Goal: Transaction & Acquisition: Purchase product/service

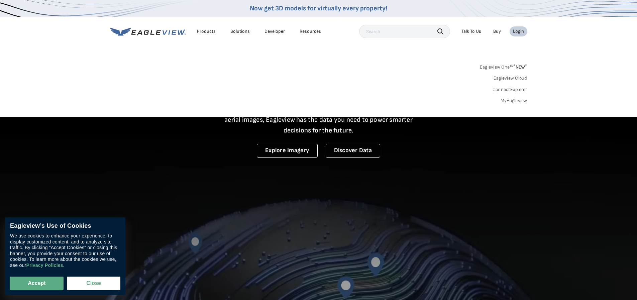
click at [509, 102] on link "MyEagleview" at bounding box center [513, 101] width 27 height 6
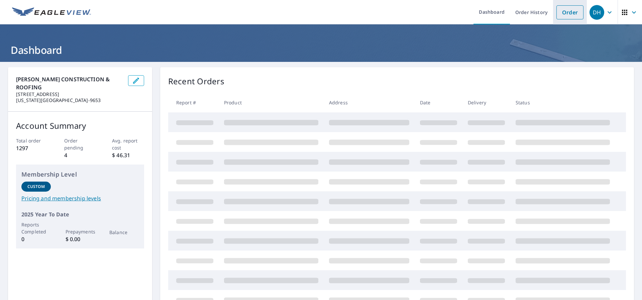
click at [564, 11] on link "Order" at bounding box center [569, 12] width 27 height 14
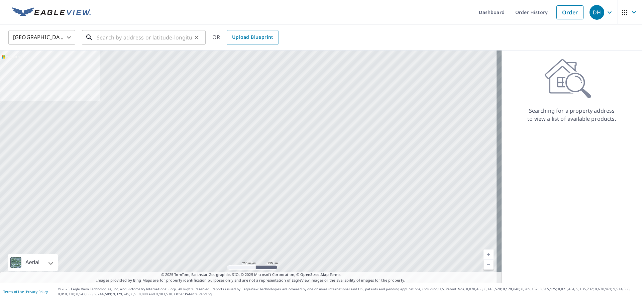
click at [118, 37] on input "text" at bounding box center [144, 37] width 95 height 19
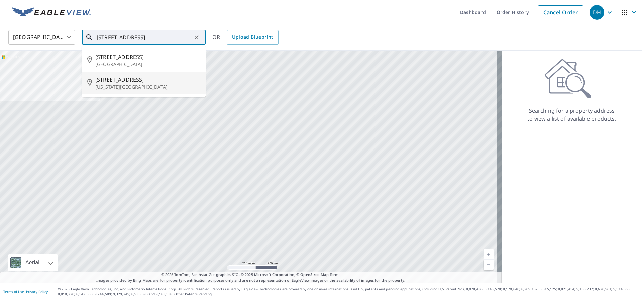
click at [143, 81] on span "1024 Ne 9th St" at bounding box center [147, 80] width 105 height 8
type input "1024 Ne 9th St Oklahoma City, OK 73160"
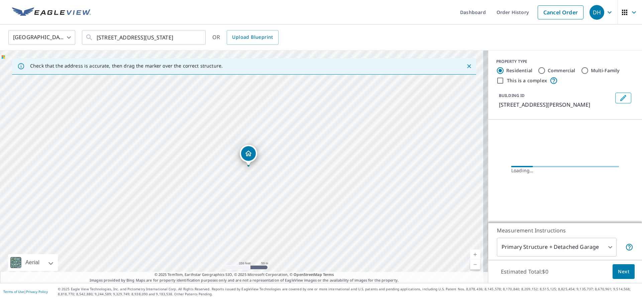
click at [470, 253] on link "Current Level 17, Zoom In" at bounding box center [475, 254] width 10 height 10
click at [470, 253] on link "Current Level 18, Zoom In" at bounding box center [475, 254] width 10 height 10
click at [470, 253] on link "Current Level 19, Zoom In Disabled" at bounding box center [475, 254] width 10 height 10
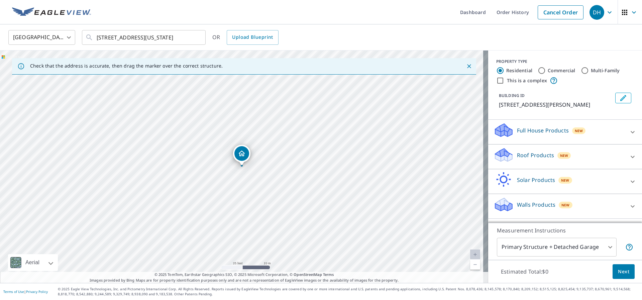
click at [525, 155] on p "Roof Products" at bounding box center [535, 155] width 37 height 8
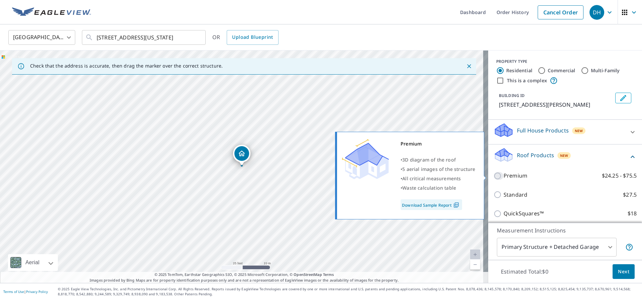
click at [493, 176] on input "Premium $24.25 - $75.5" at bounding box center [498, 176] width 10 height 8
checkbox input "true"
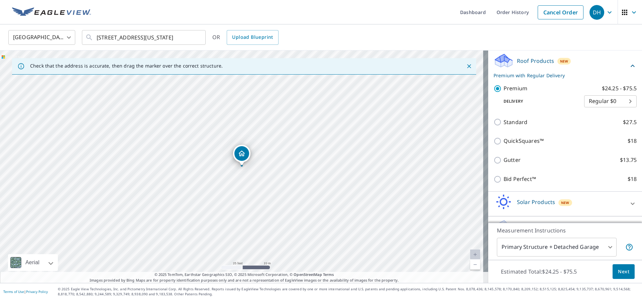
scroll to position [113, 0]
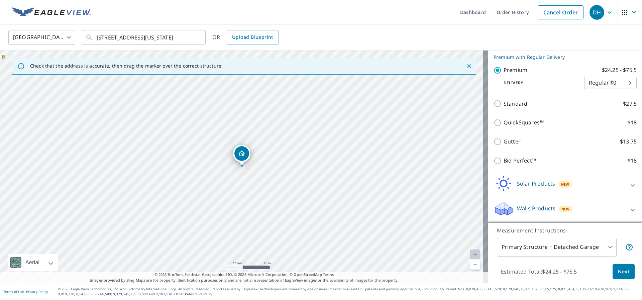
click at [602, 245] on body "DH DH Dashboard Order History Cancel Order DH United States US ​ 1024 Ne 9th St…" at bounding box center [321, 150] width 642 height 300
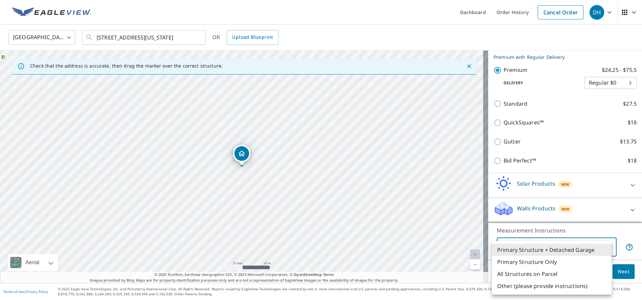
click at [523, 275] on li "All Structures on Parcel" at bounding box center [552, 274] width 120 height 12
type input "3"
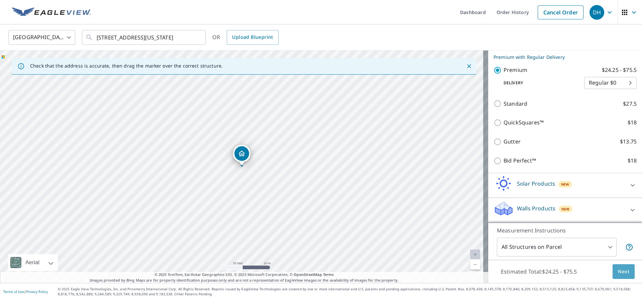
click at [620, 272] on span "Next" at bounding box center [623, 271] width 11 height 8
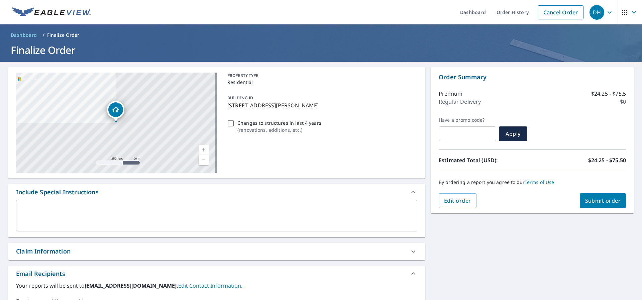
click at [599, 200] on span "Submit order" at bounding box center [603, 200] width 36 height 7
